Goal: Transaction & Acquisition: Book appointment/travel/reservation

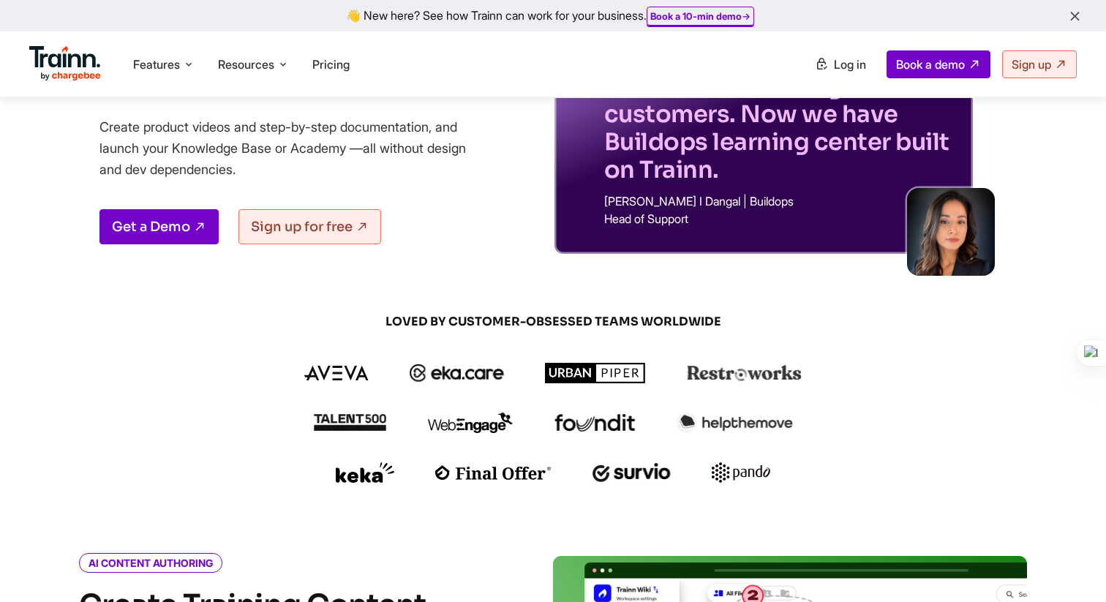
scroll to position [186, 0]
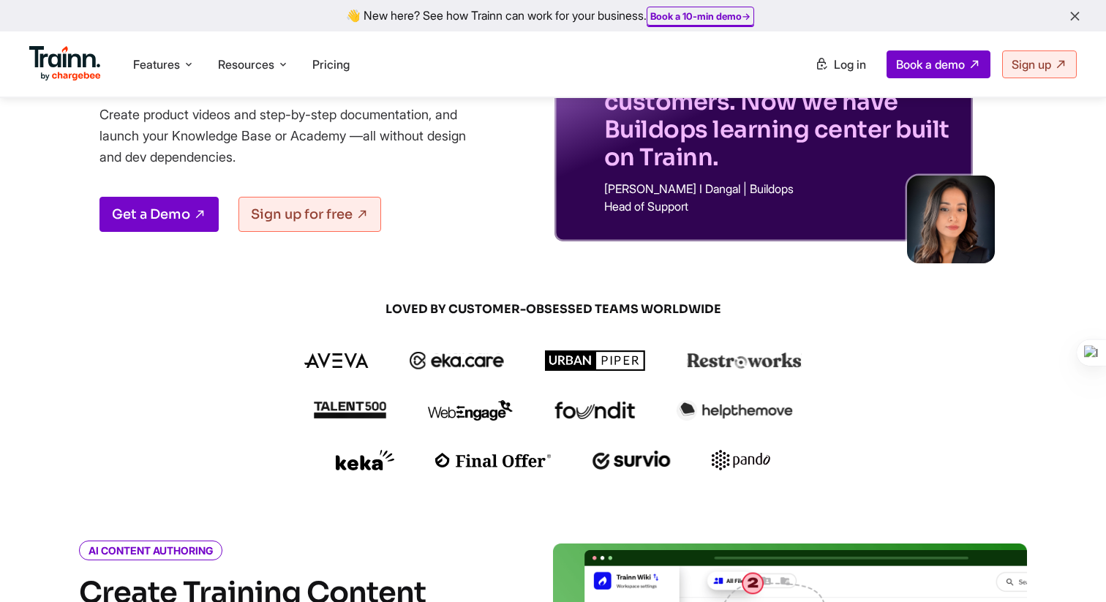
click at [889, 348] on div "LOVED BY CUSTOMER-OBSESSED TEAMS WORLDWIDE" at bounding box center [553, 385] width 702 height 168
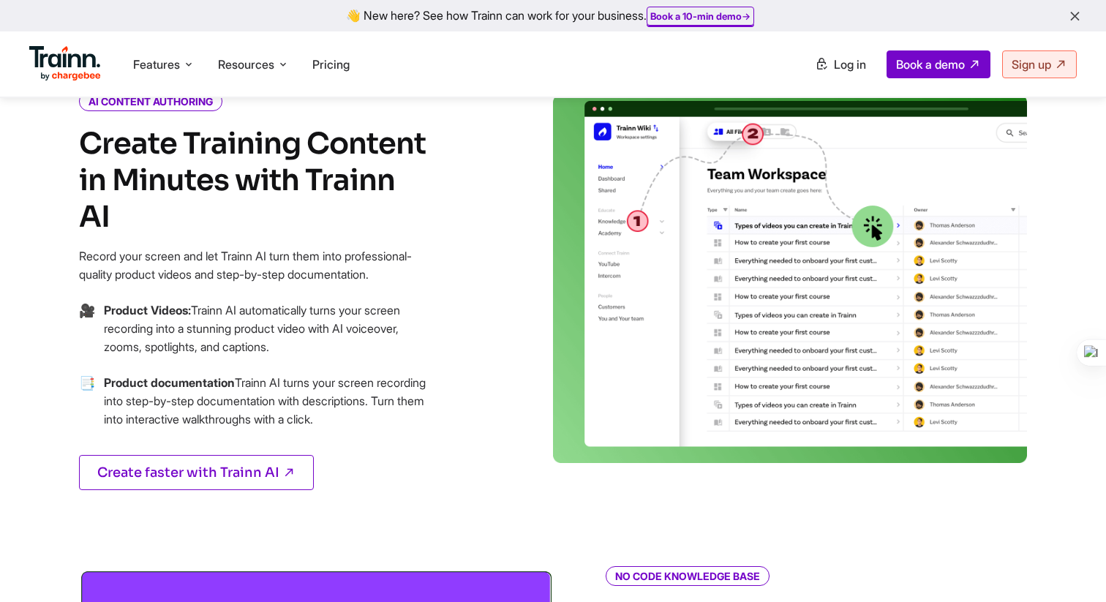
scroll to position [778, 0]
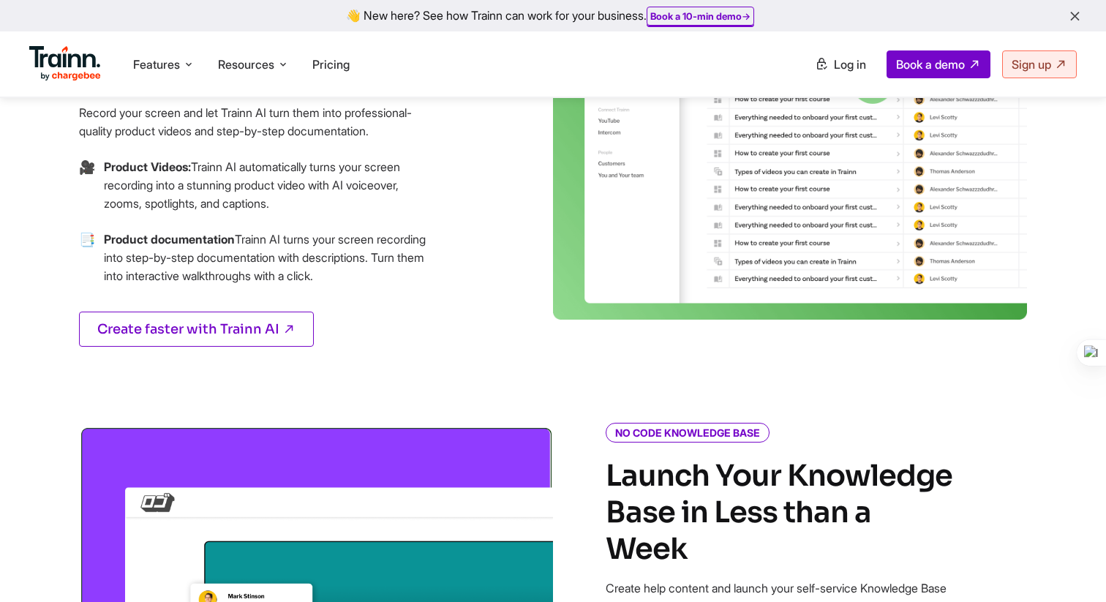
click at [518, 304] on div "AI CONTENT AUTHORING Create Training Content in Minutes with Trainn AI Record y…" at bounding box center [289, 166] width 527 height 431
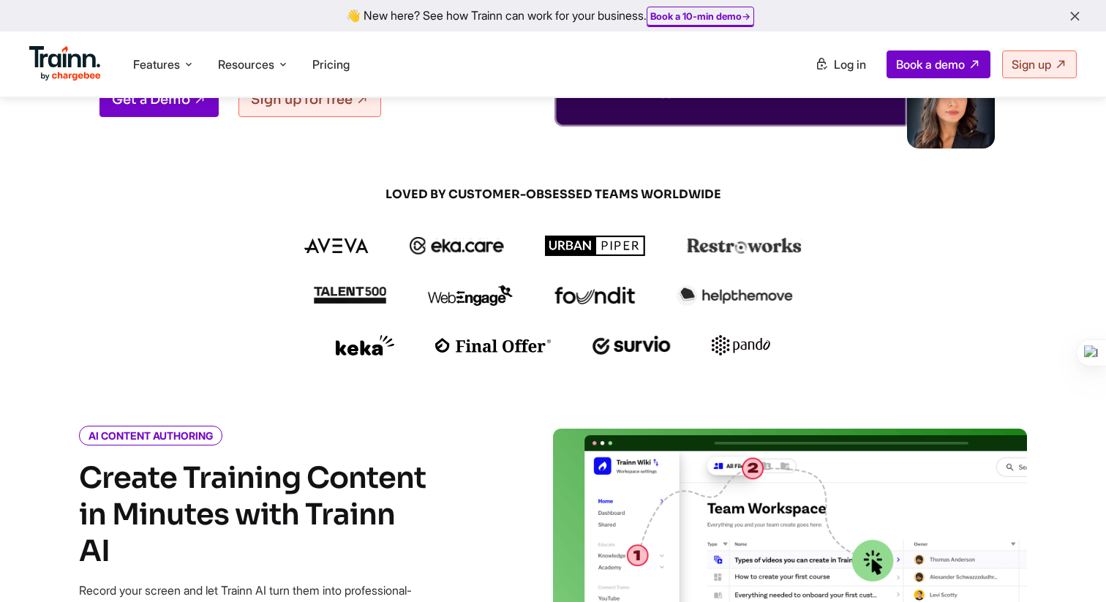
scroll to position [321, 0]
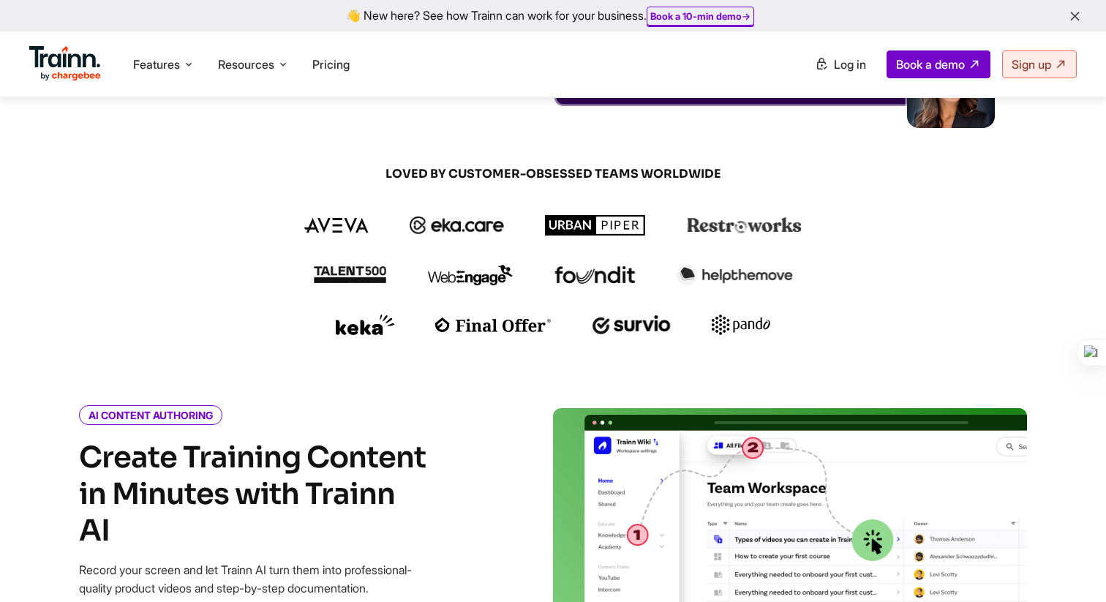
click at [828, 314] on div at bounding box center [553, 324] width 702 height 20
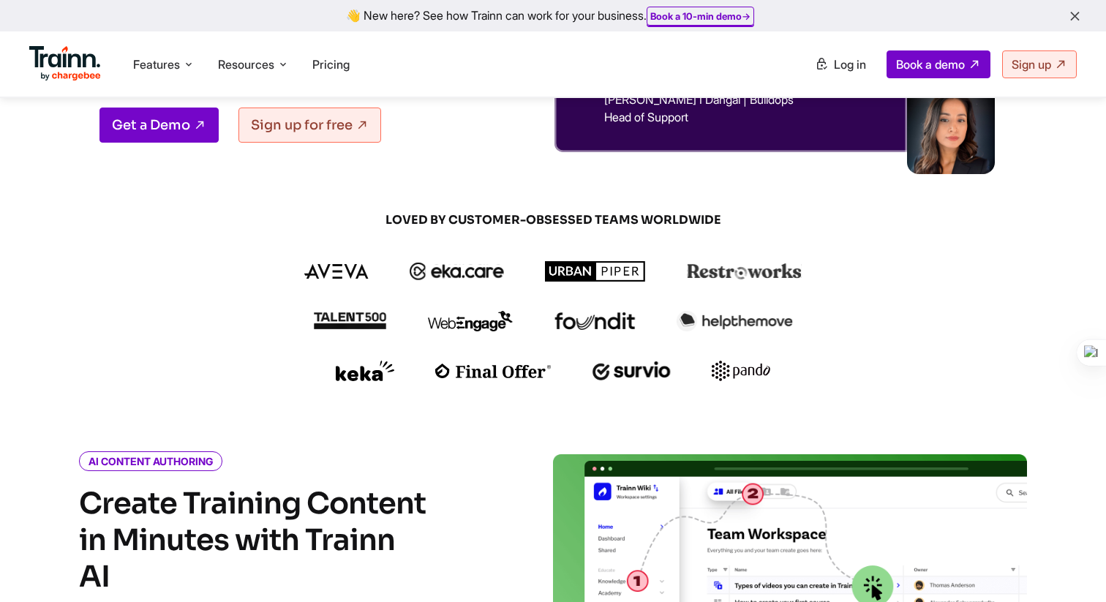
scroll to position [0, 0]
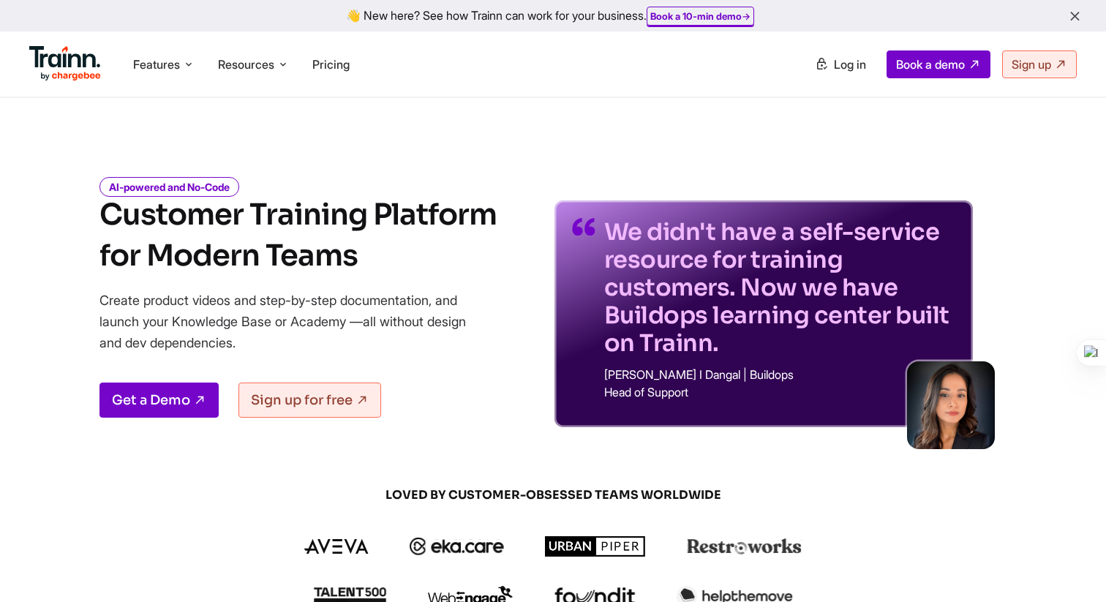
drag, startPoint x: 471, startPoint y: 251, endPoint x: 676, endPoint y: 501, distance: 323.3
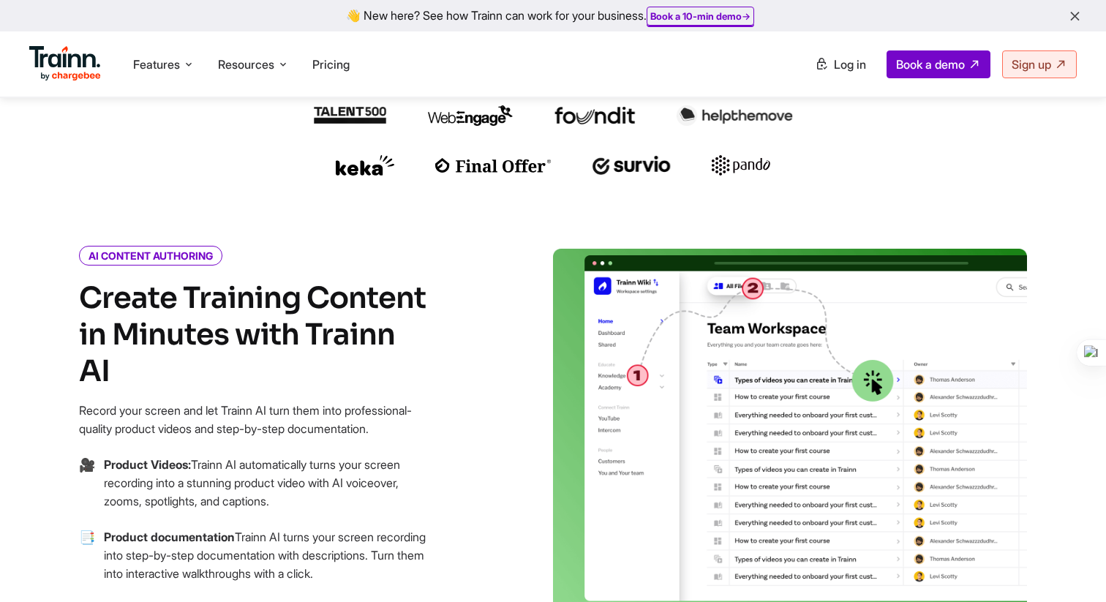
click at [456, 311] on div "AI CONTENT AUTHORING Create Training Content in Minutes with Trainn AI Record y…" at bounding box center [289, 464] width 527 height 431
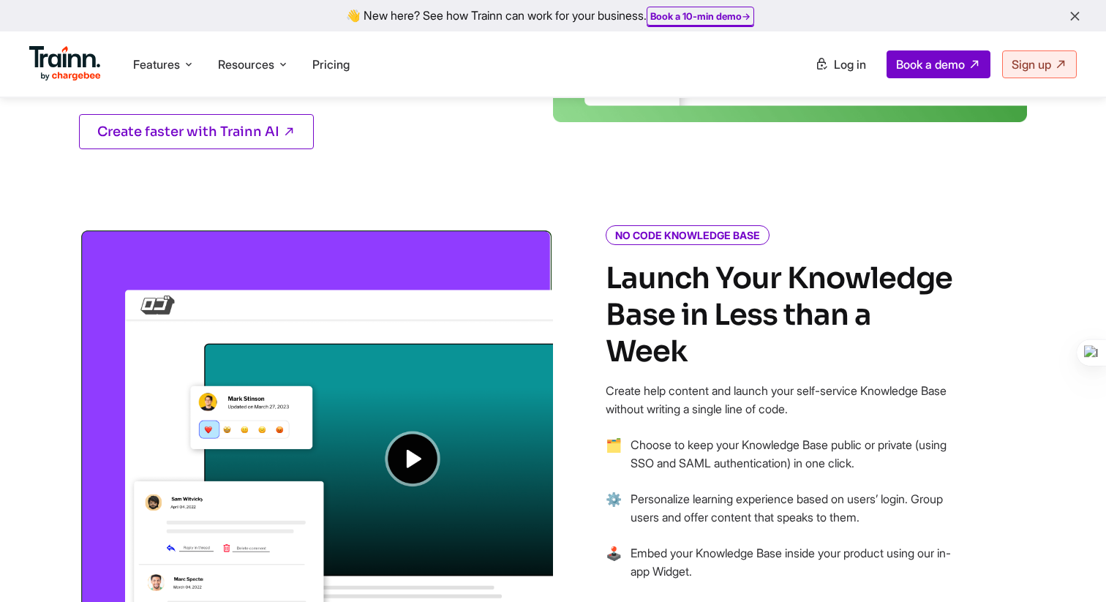
scroll to position [1406, 0]
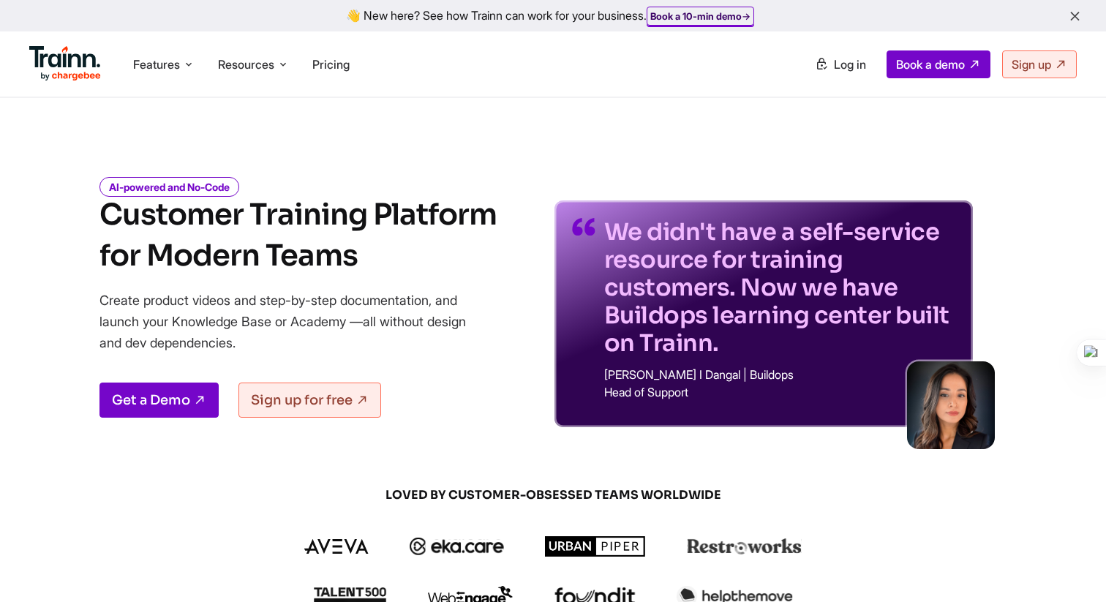
click at [672, 14] on b "Book a 10-min demo" at bounding box center [695, 16] width 91 height 12
